Goal: Find specific page/section: Find specific page/section

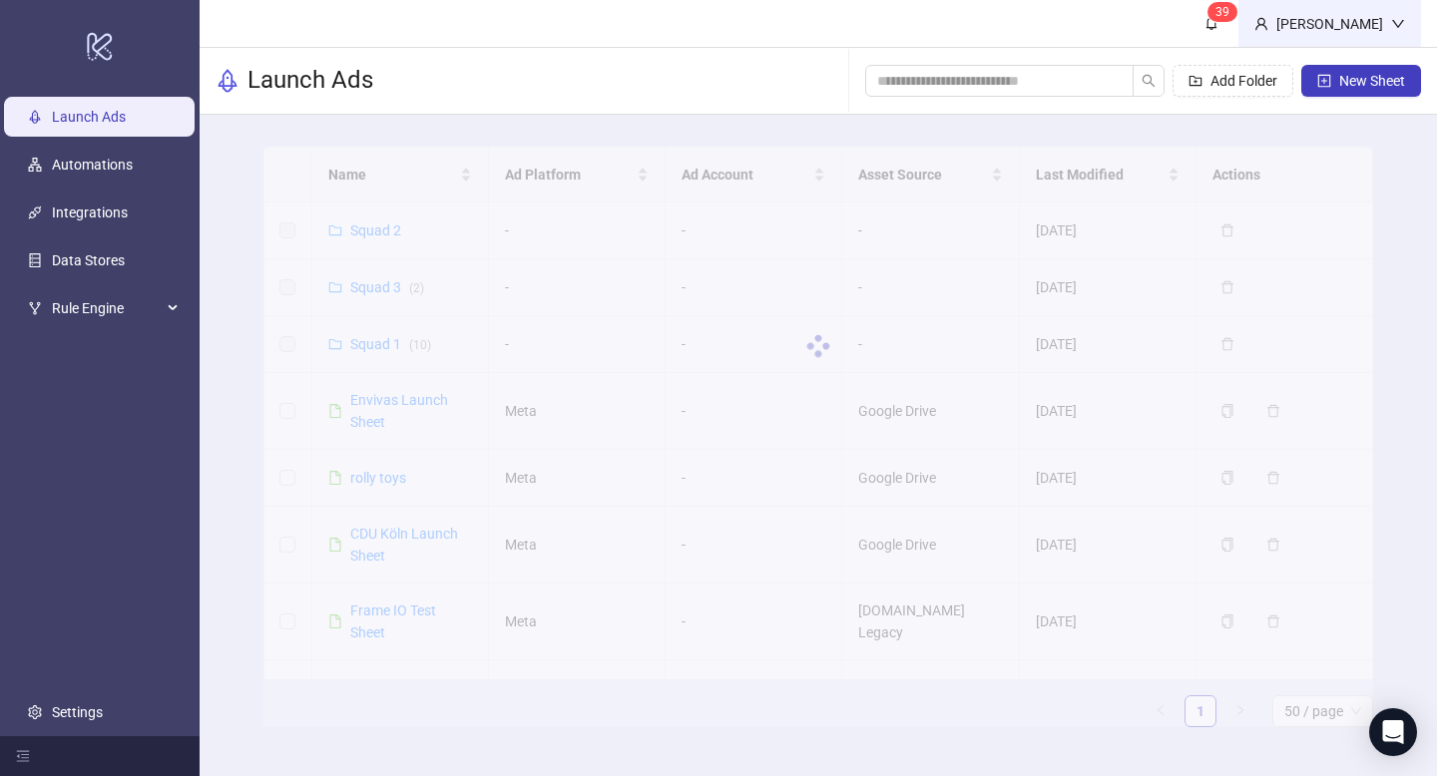
click at [1300, 15] on div "[PERSON_NAME]" at bounding box center [1329, 24] width 123 height 22
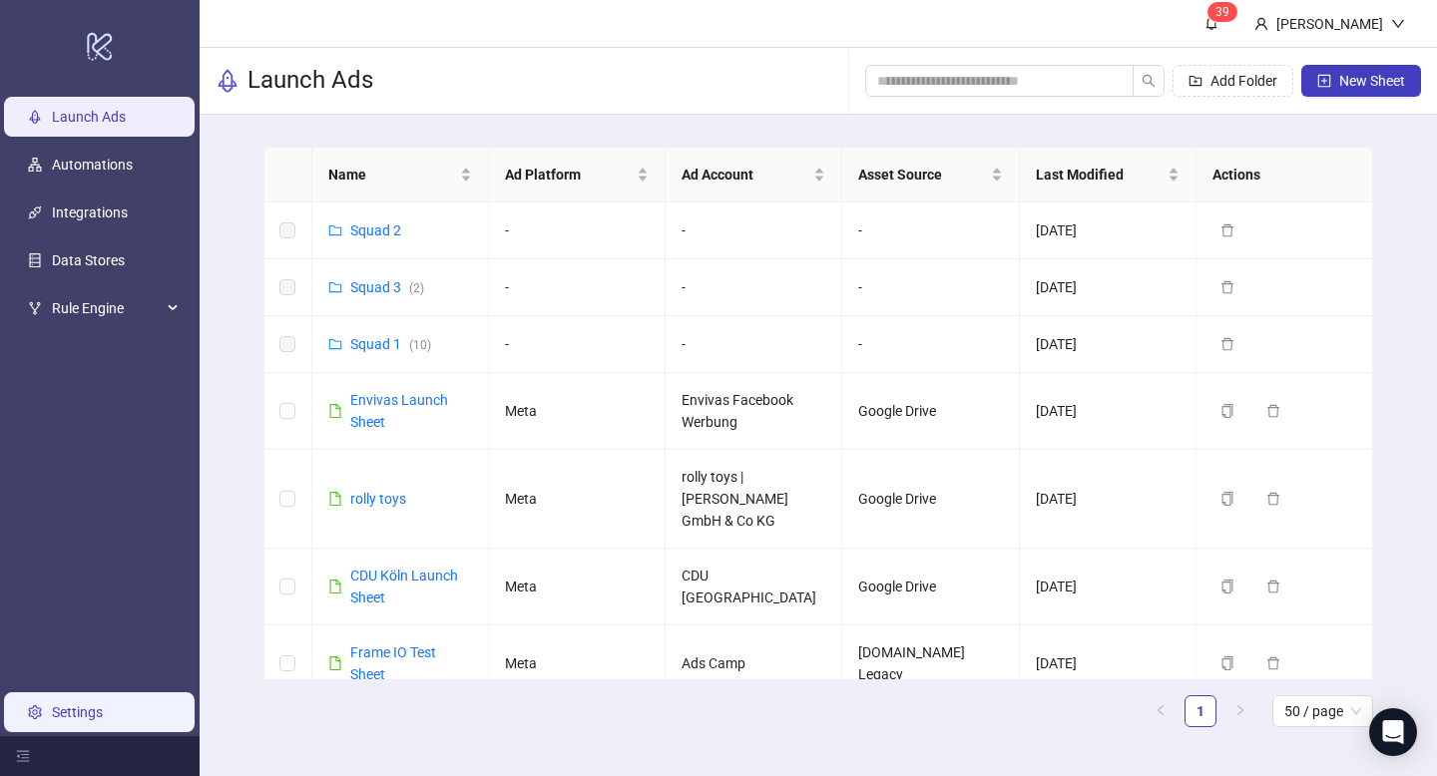
click at [73, 704] on link "Settings" at bounding box center [77, 712] width 51 height 16
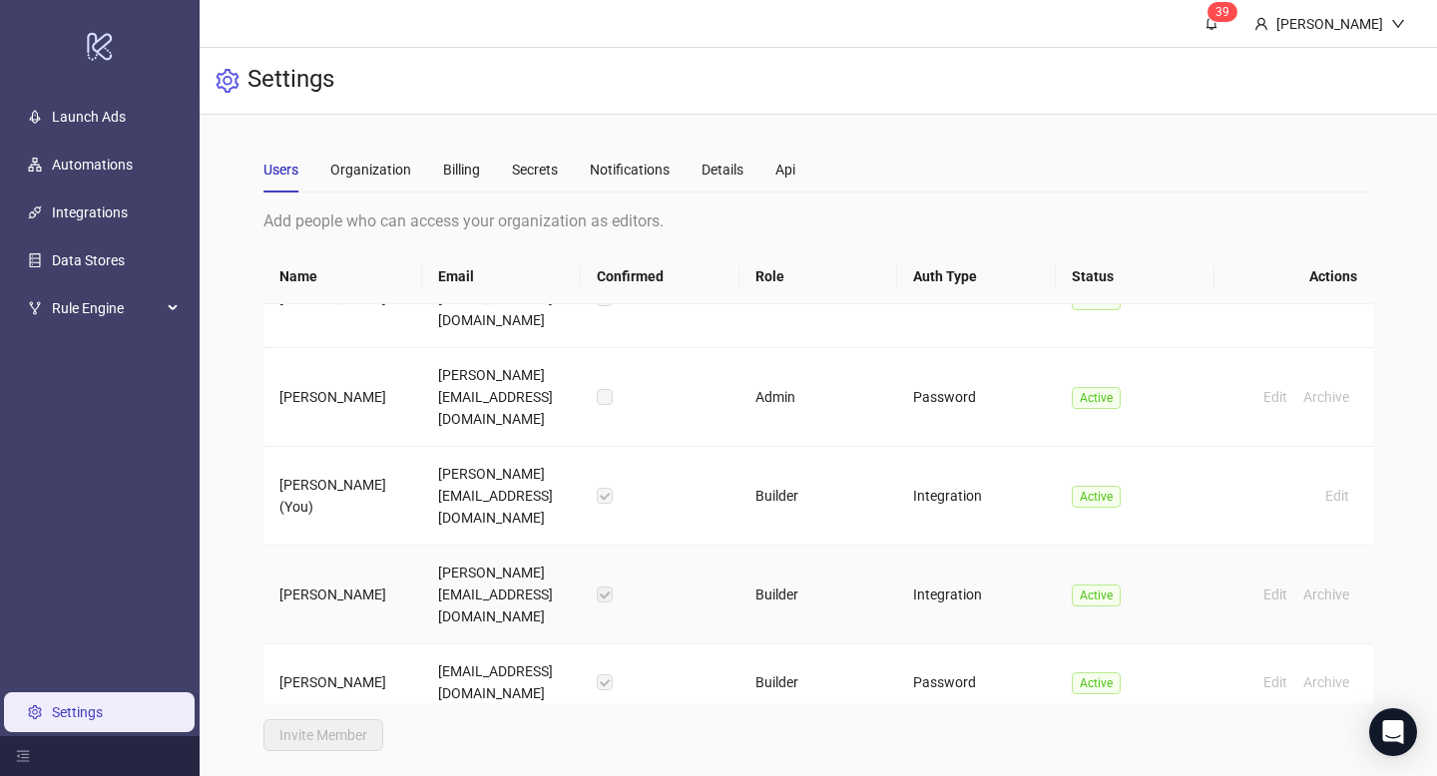
scroll to position [208, 0]
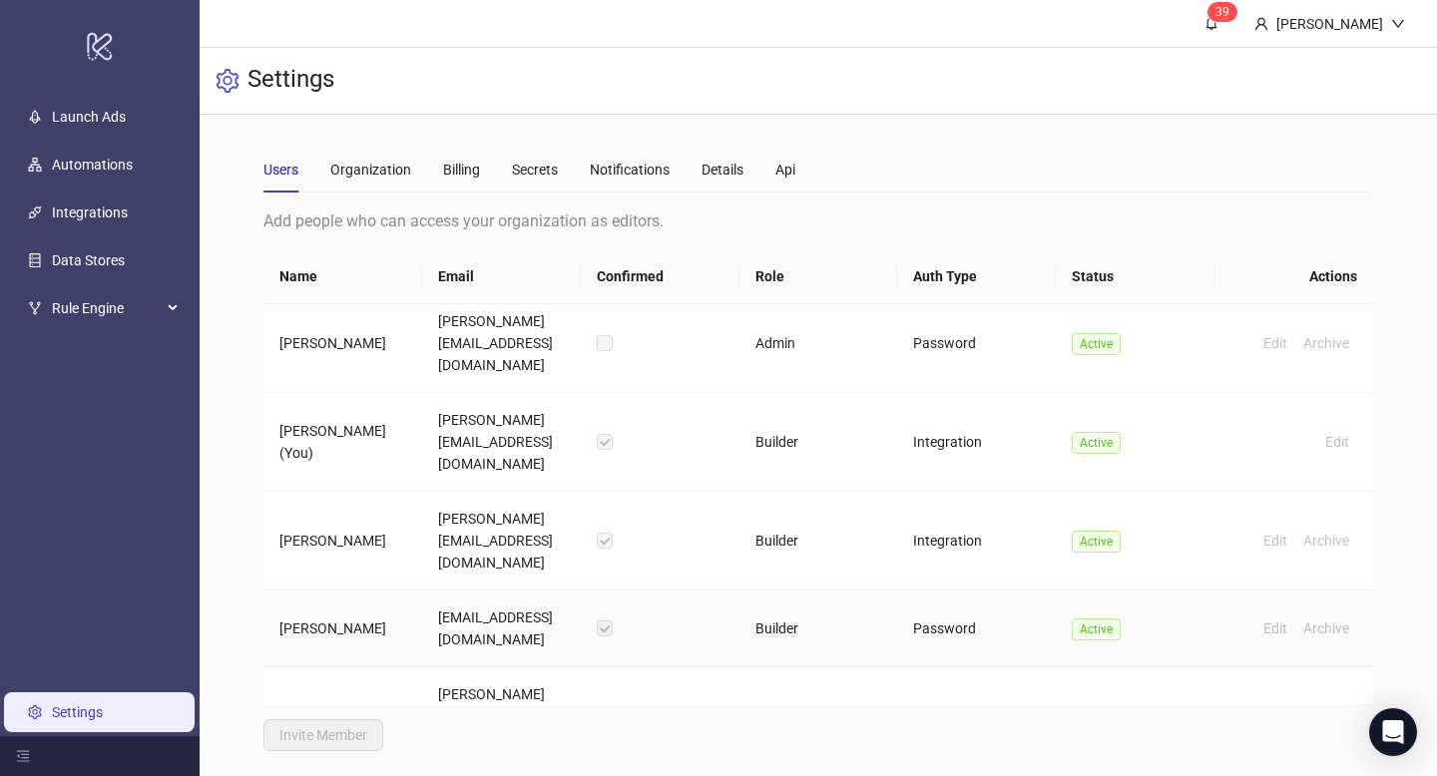
click at [777, 591] on td "Builder" at bounding box center [818, 629] width 159 height 77
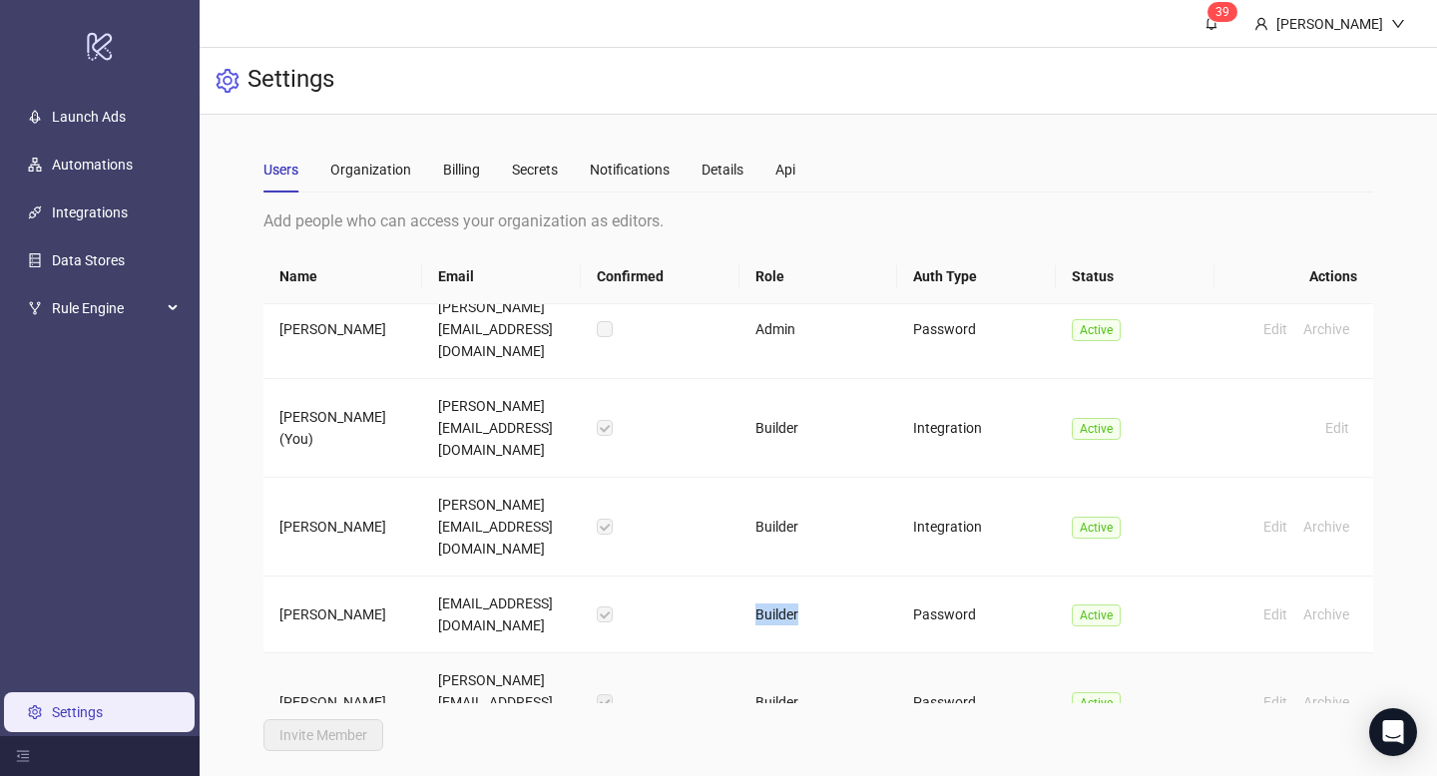
scroll to position [224, 0]
click at [961, 574] on td "Password" at bounding box center [976, 612] width 159 height 77
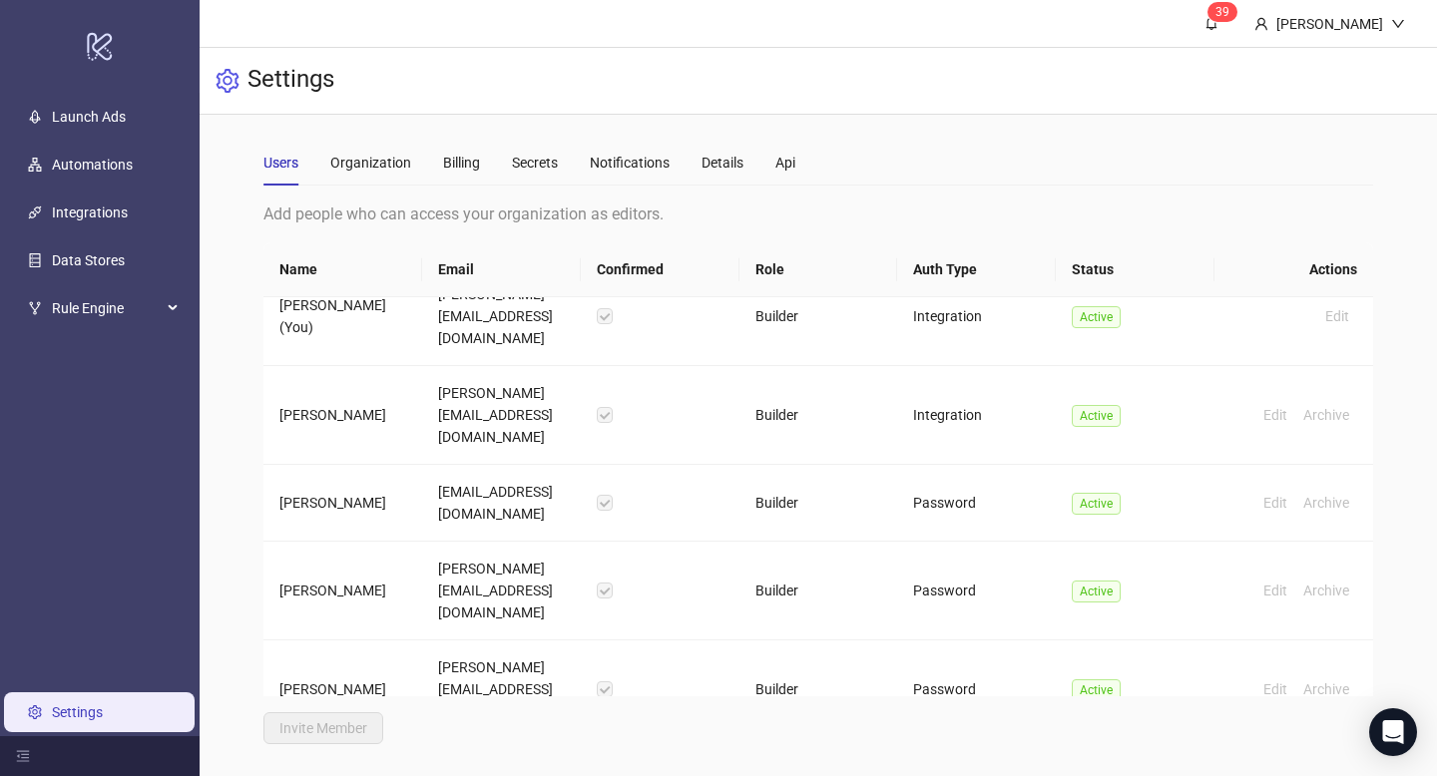
scroll to position [370, 0]
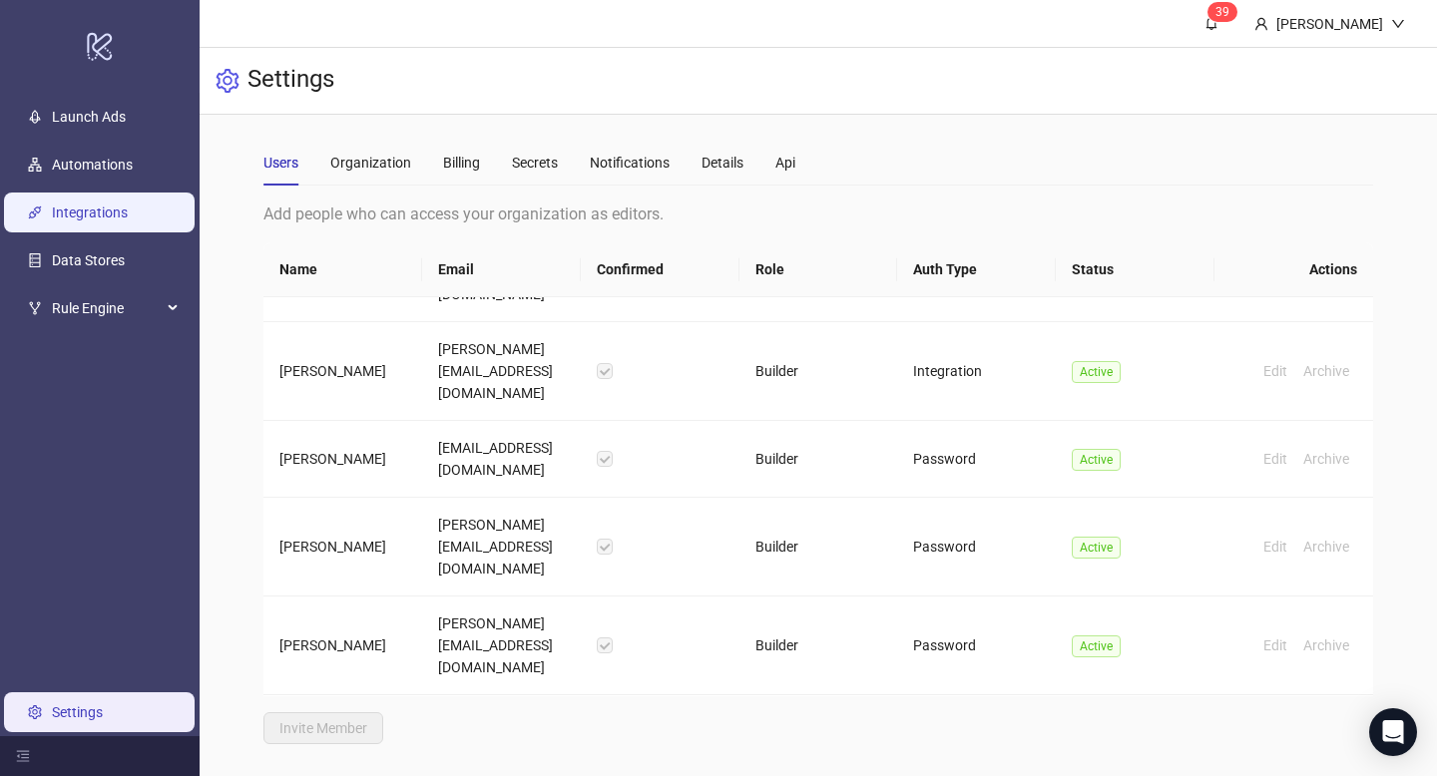
click at [118, 205] on link "Integrations" at bounding box center [90, 213] width 76 height 16
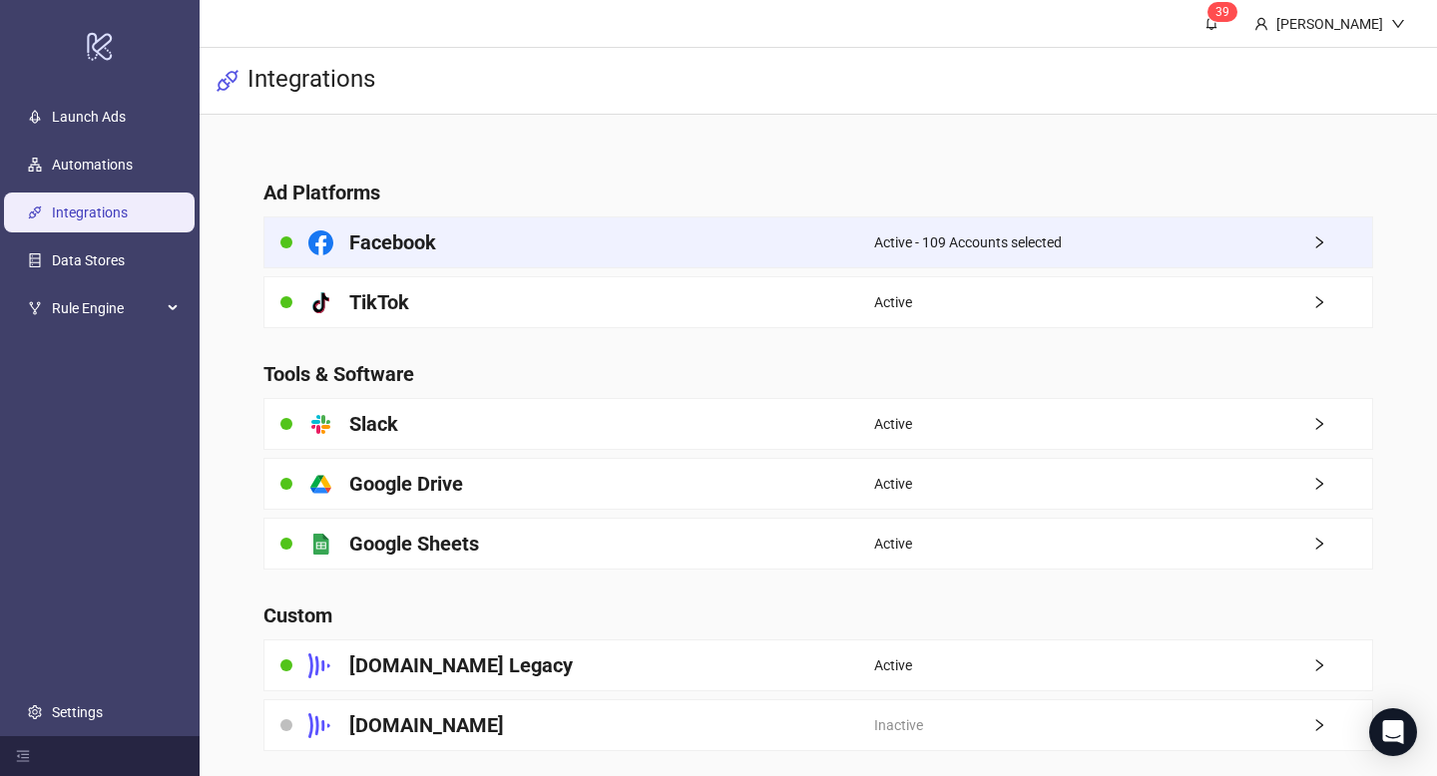
click at [1164, 238] on div "Active - 109 Accounts selected" at bounding box center [1123, 242] width 499 height 50
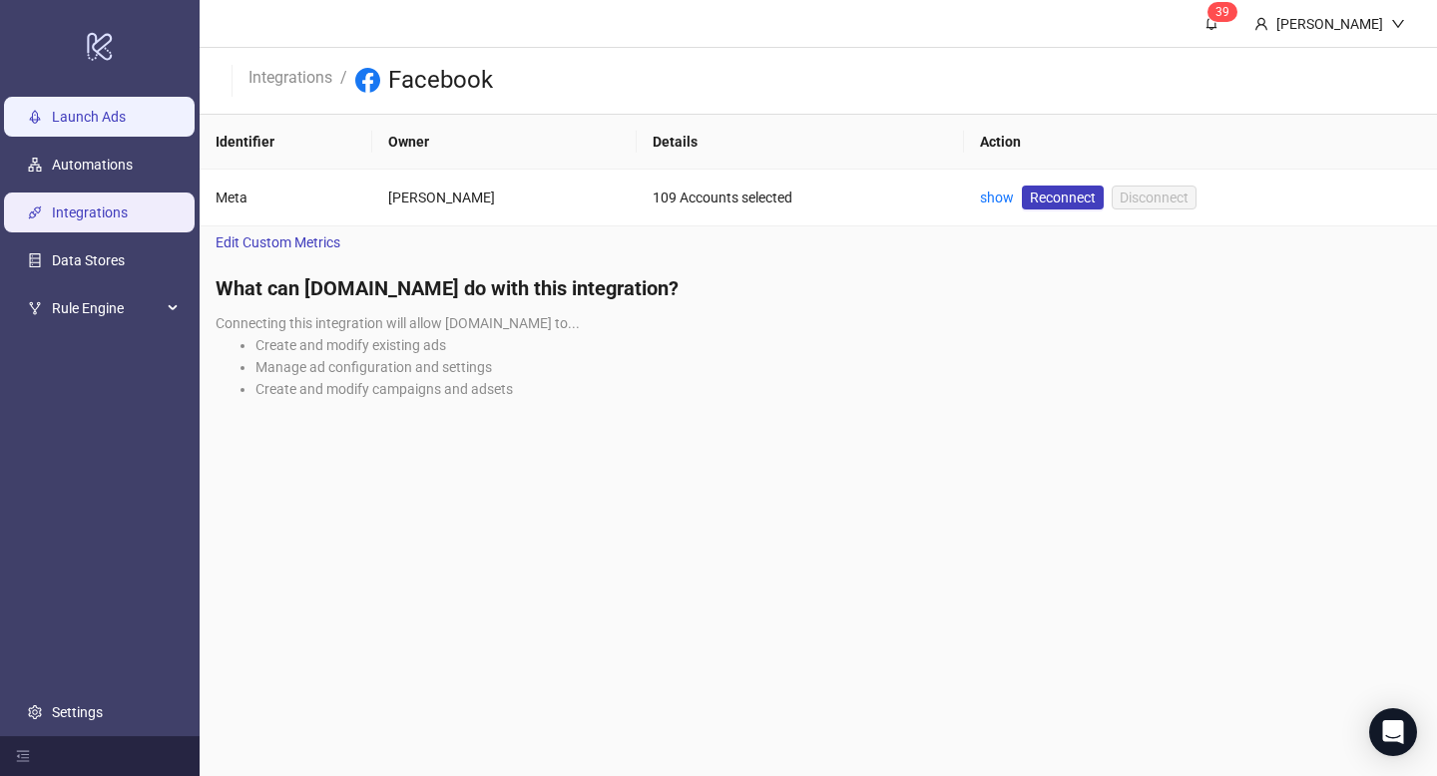
click at [63, 109] on link "Launch Ads" at bounding box center [89, 117] width 74 height 16
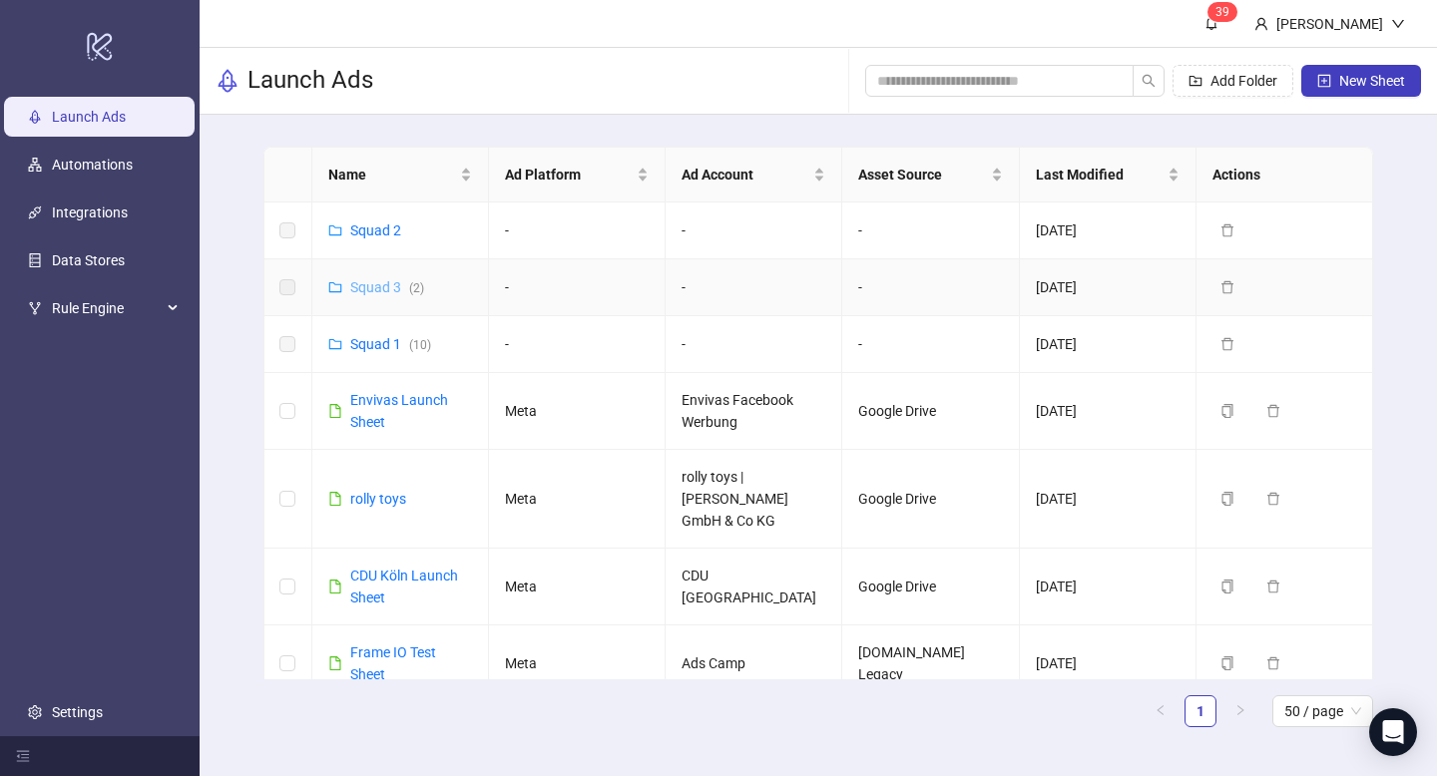
click at [374, 287] on link "Squad 3 ( 2 )" at bounding box center [387, 287] width 74 height 16
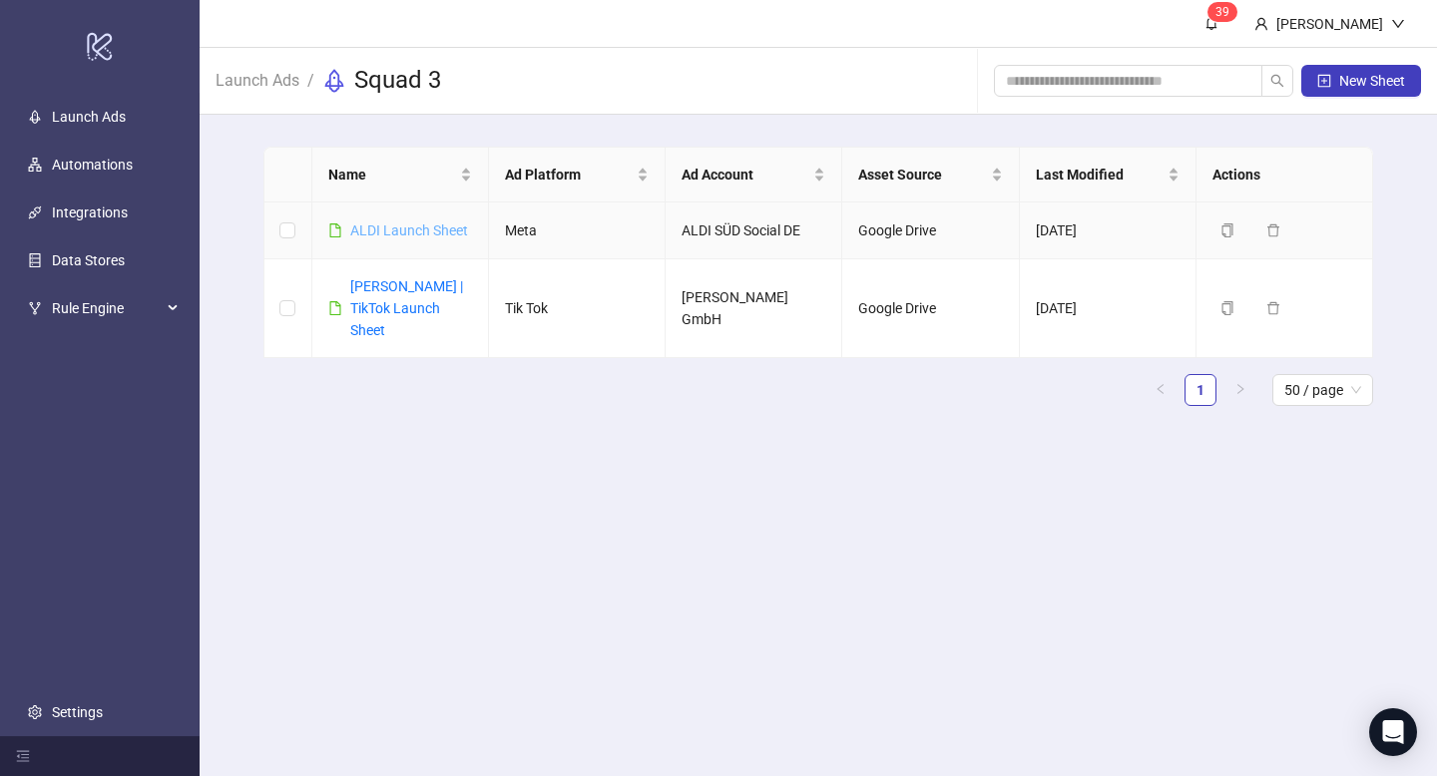
click at [427, 222] on link "ALDI Launch Sheet" at bounding box center [409, 230] width 118 height 16
